Goal: Check status

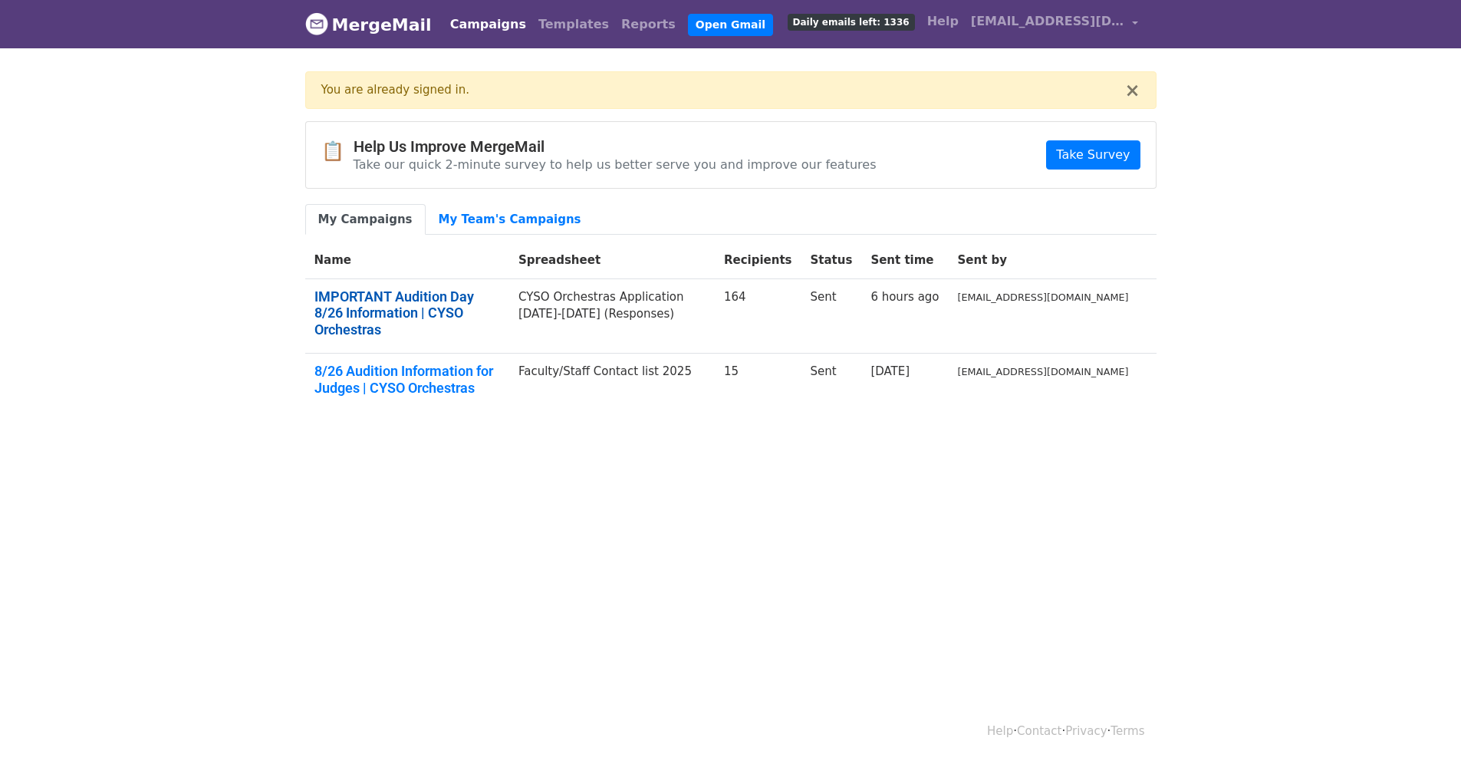
click at [456, 297] on link "IMPORTANT Audition Day 8/26 Information | CYSO Orchestras" at bounding box center [407, 313] width 186 height 50
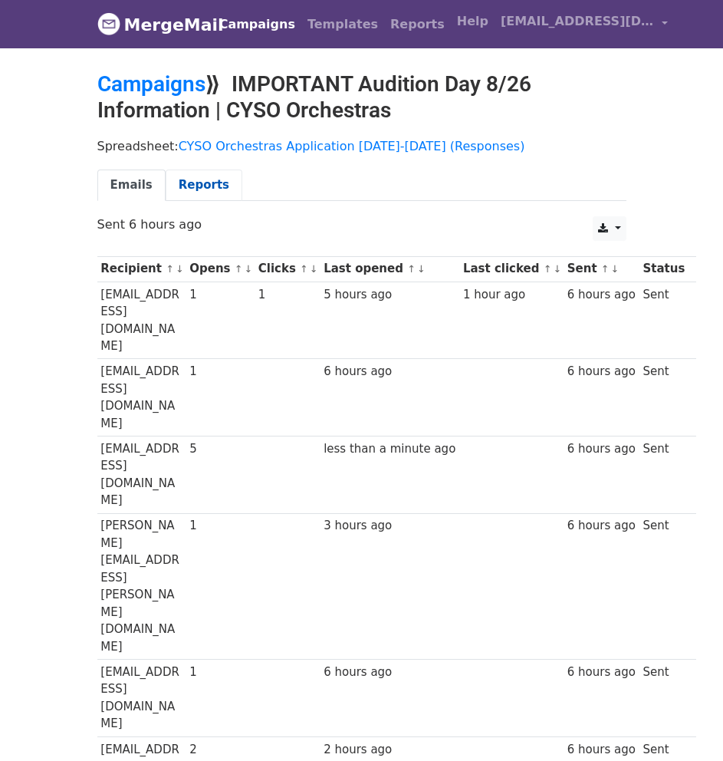
click at [189, 191] on link "Reports" at bounding box center [204, 185] width 77 height 31
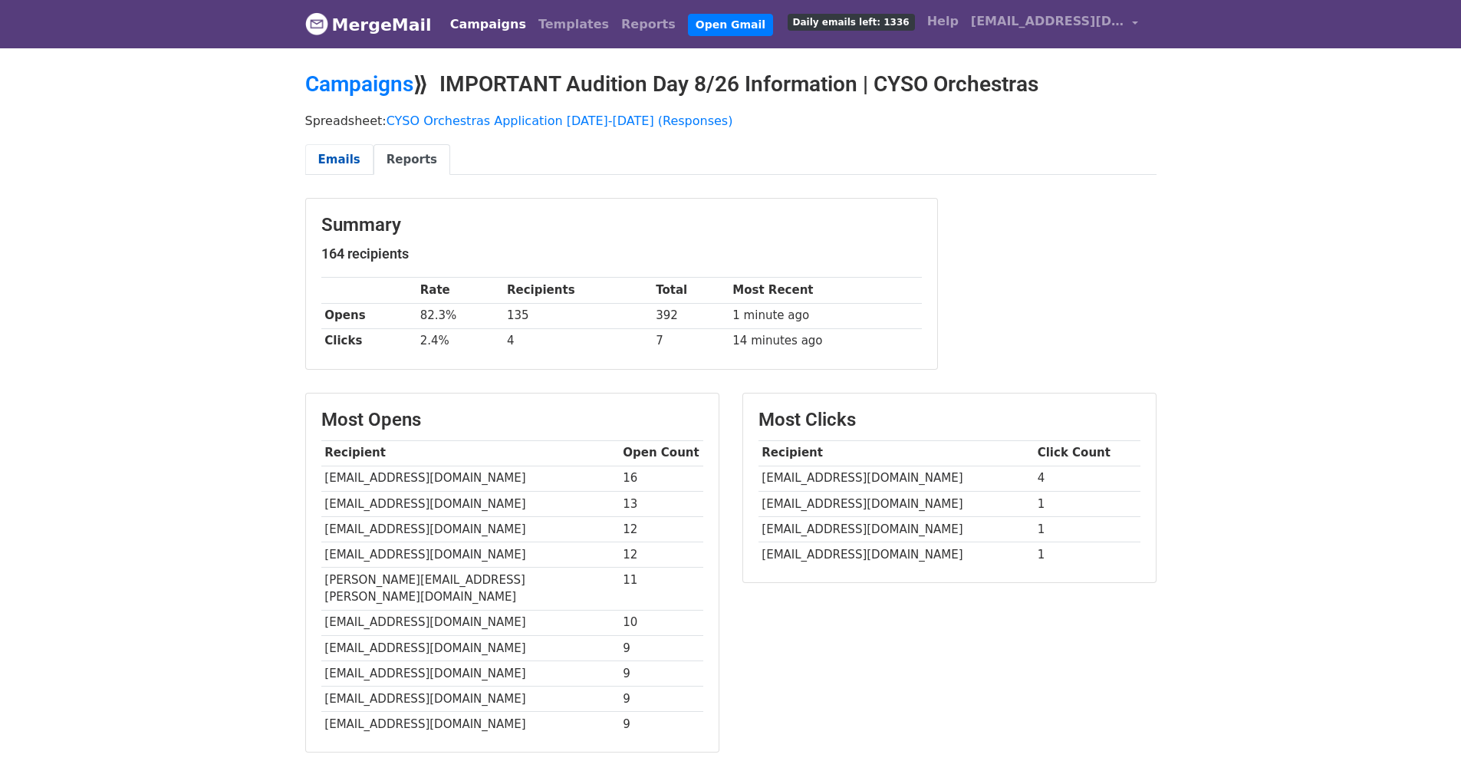
click at [346, 162] on link "Emails" at bounding box center [339, 159] width 68 height 31
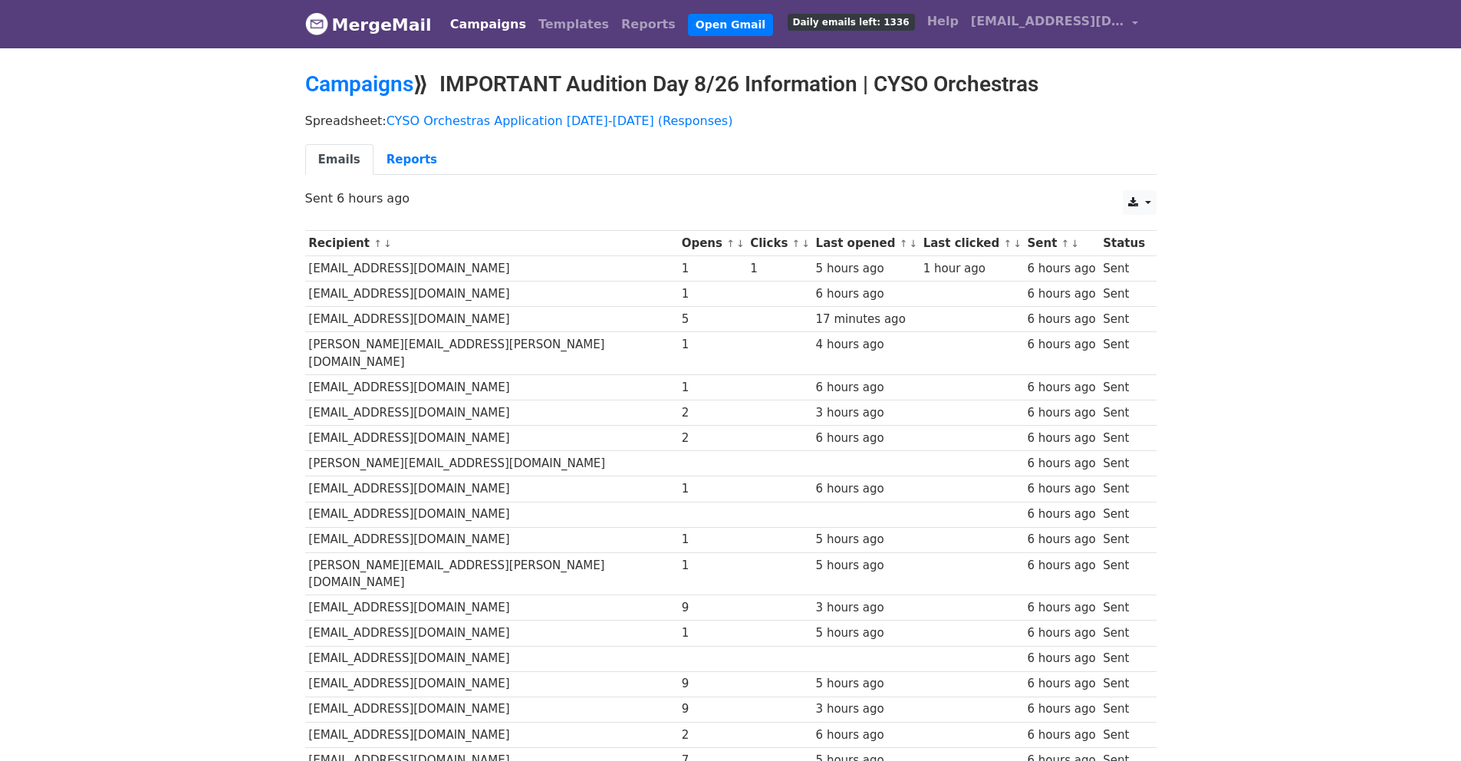
scroll to position [1105, 0]
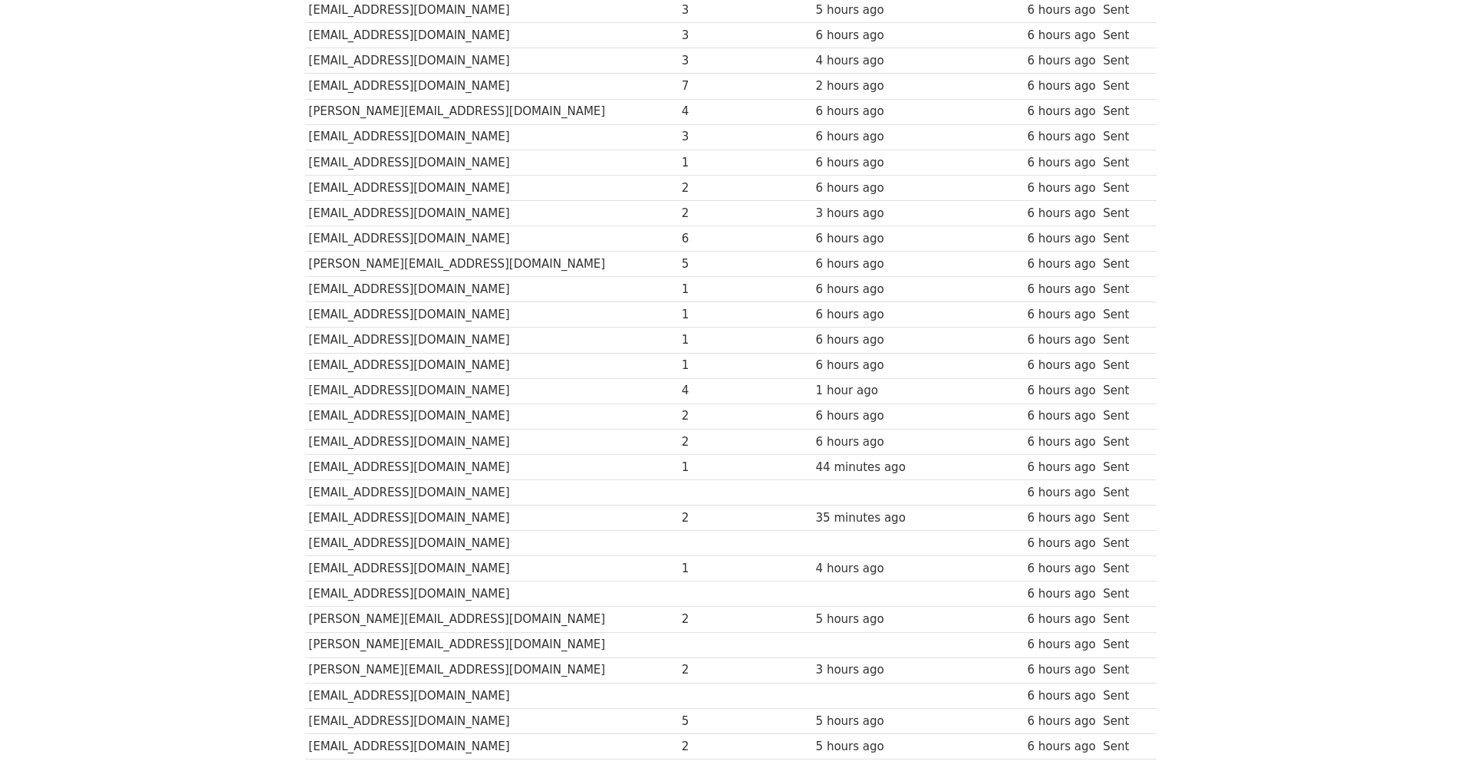
click at [1104, 403] on td "Sent" at bounding box center [1123, 415] width 49 height 25
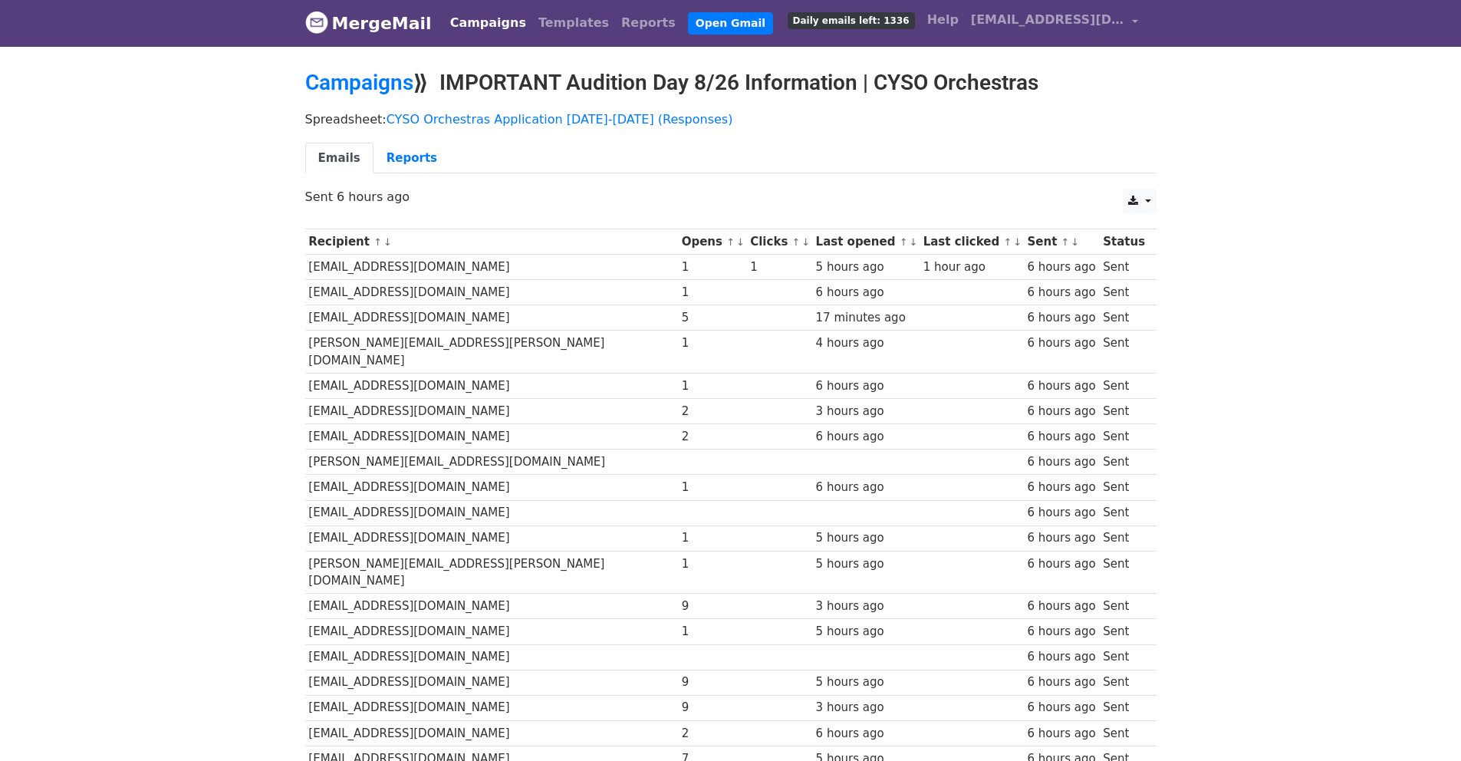
scroll to position [0, 0]
